Goal: Navigation & Orientation: Find specific page/section

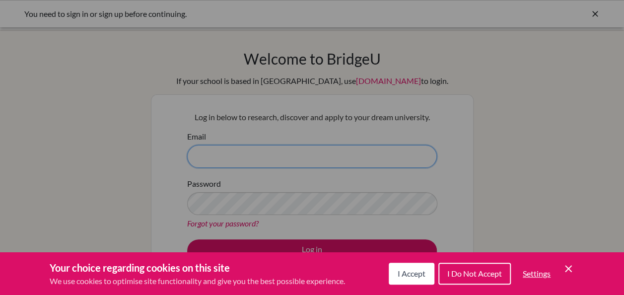
type input "meenakshim@rafflesis.com"
click at [410, 280] on button "I Accept" at bounding box center [412, 274] width 46 height 22
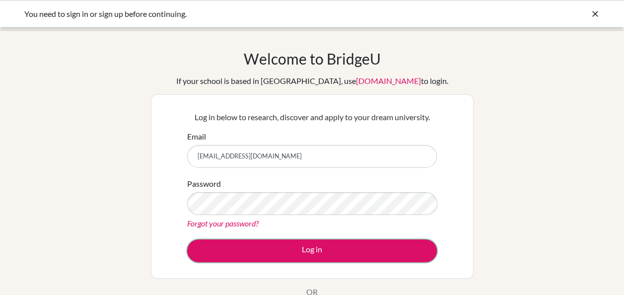
click at [296, 255] on button "Log in" at bounding box center [312, 250] width 250 height 23
click at [316, 249] on button "Log in" at bounding box center [312, 250] width 250 height 23
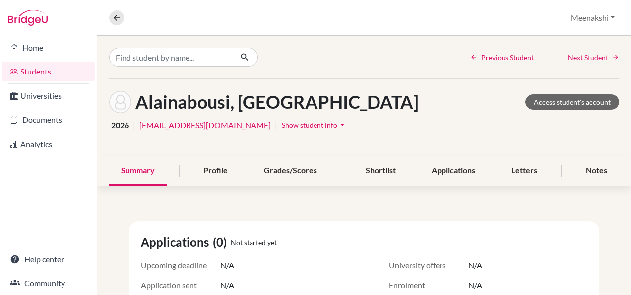
click at [41, 49] on link "Home" at bounding box center [48, 48] width 93 height 20
